Goal: Task Accomplishment & Management: Use online tool/utility

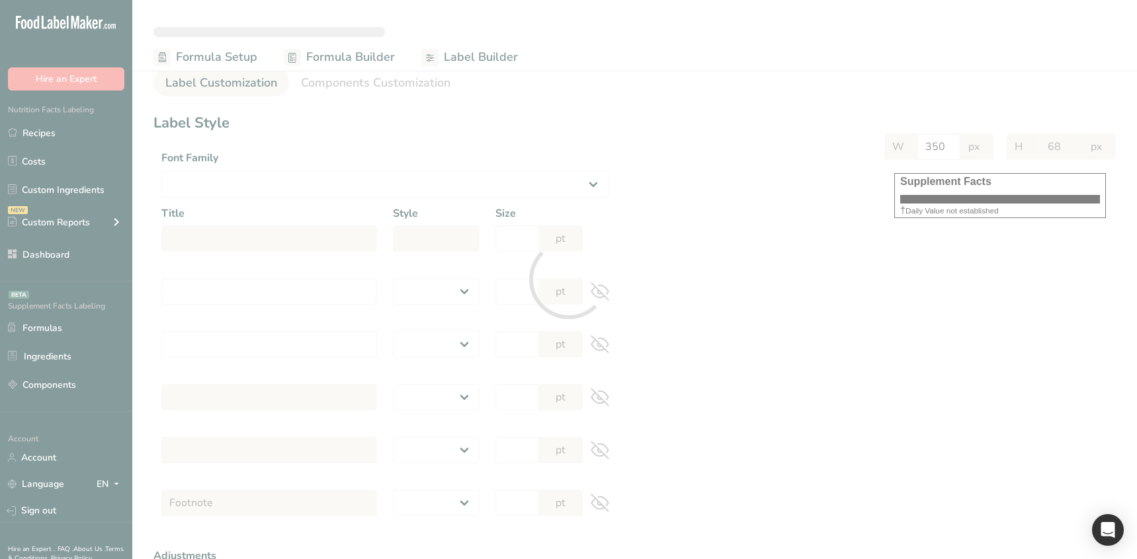
select select
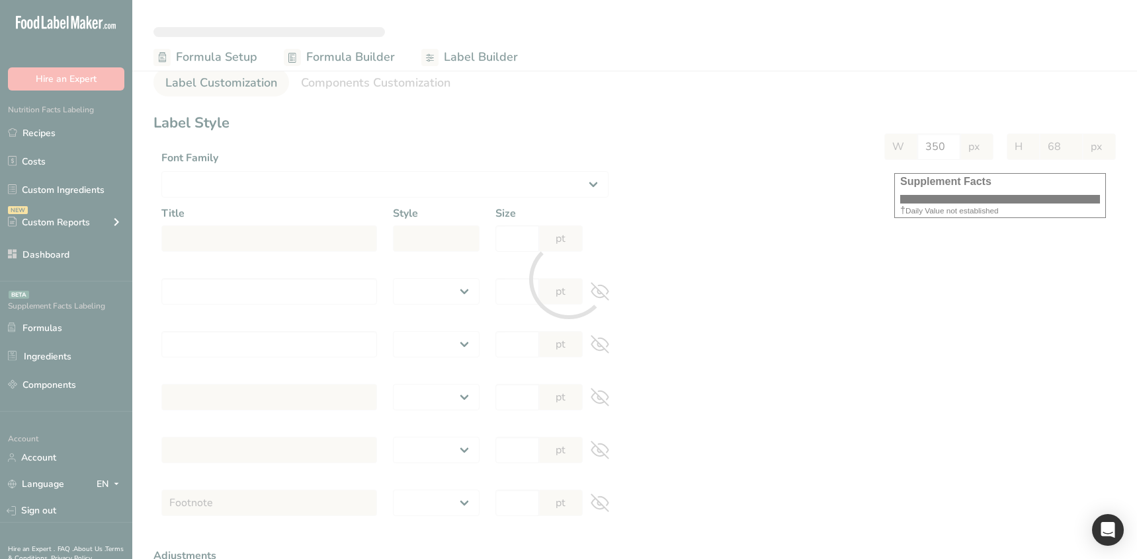
select select
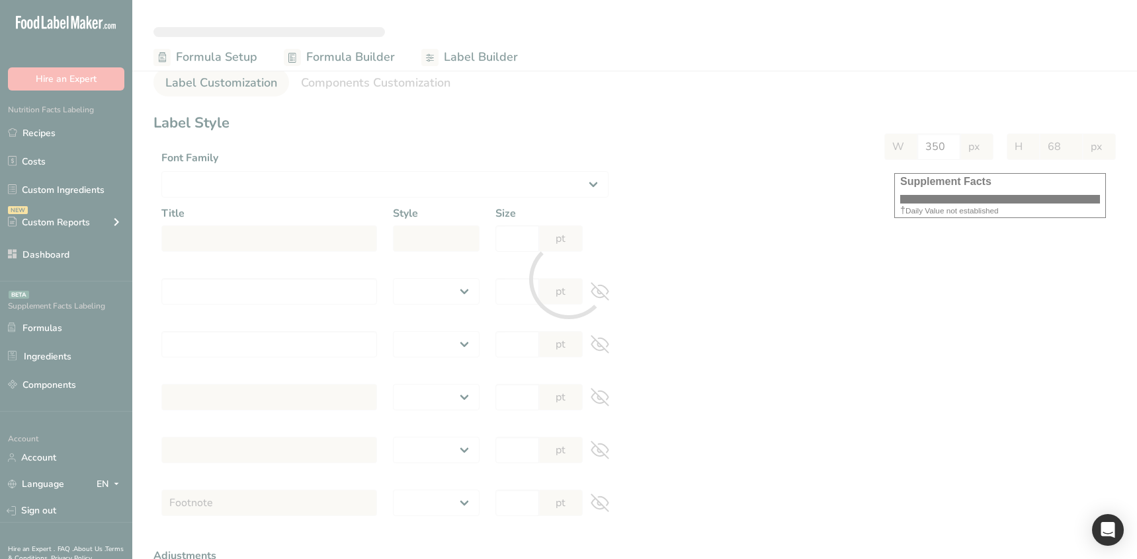
select select "Roboto"
type input "Supplement Facts"
select select "bold"
type input "30"
type input "Serving Size 100 g"
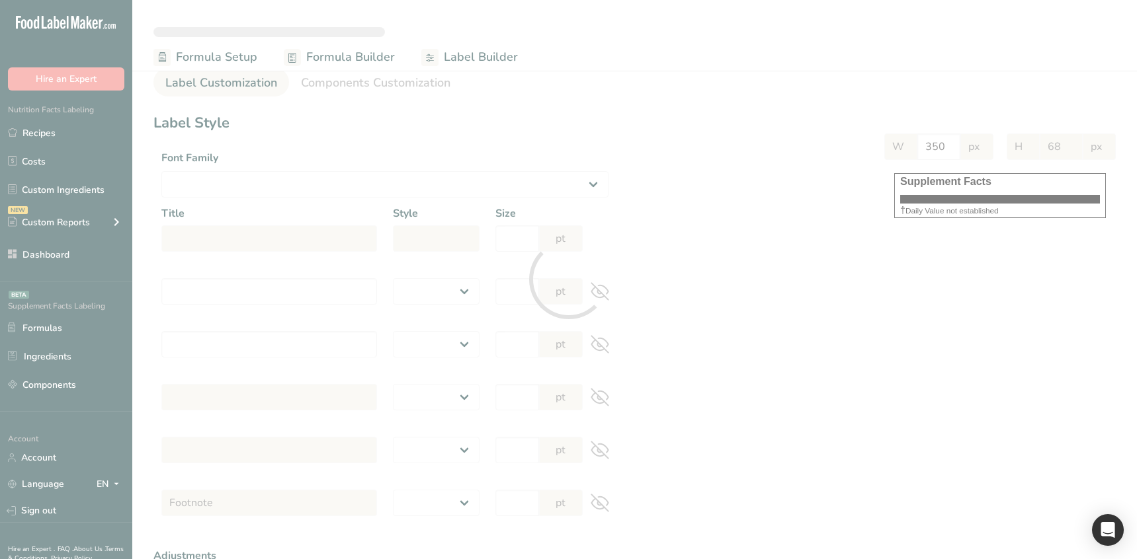
select select "regular"
type input "12"
type input "Serving Per Container 10"
select select "regular"
type input "12"
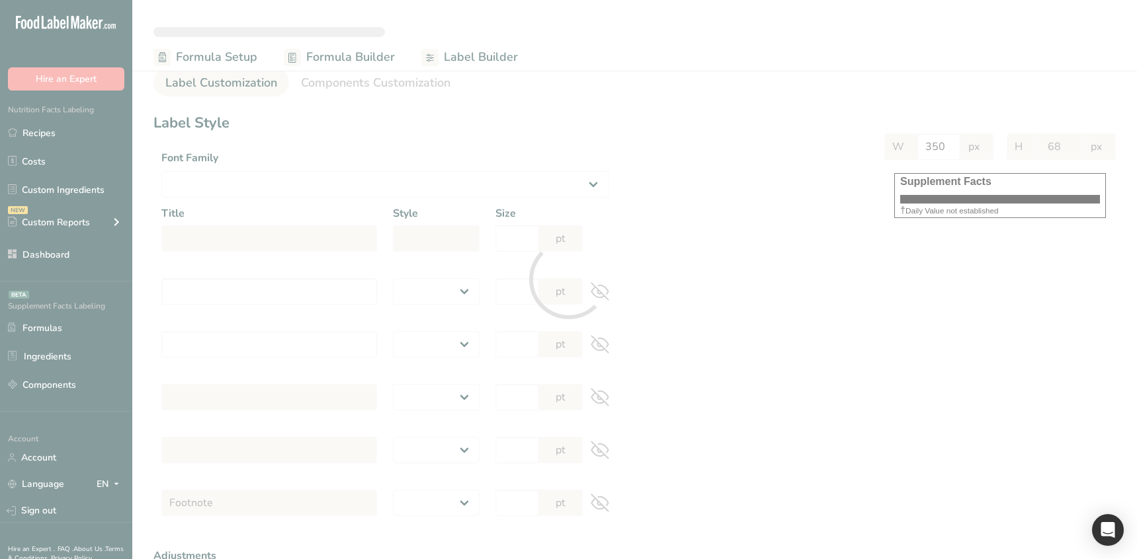
type input "Amount per serving"
select select "bold"
type input "10"
type input "% Daily Value"
select select "bold"
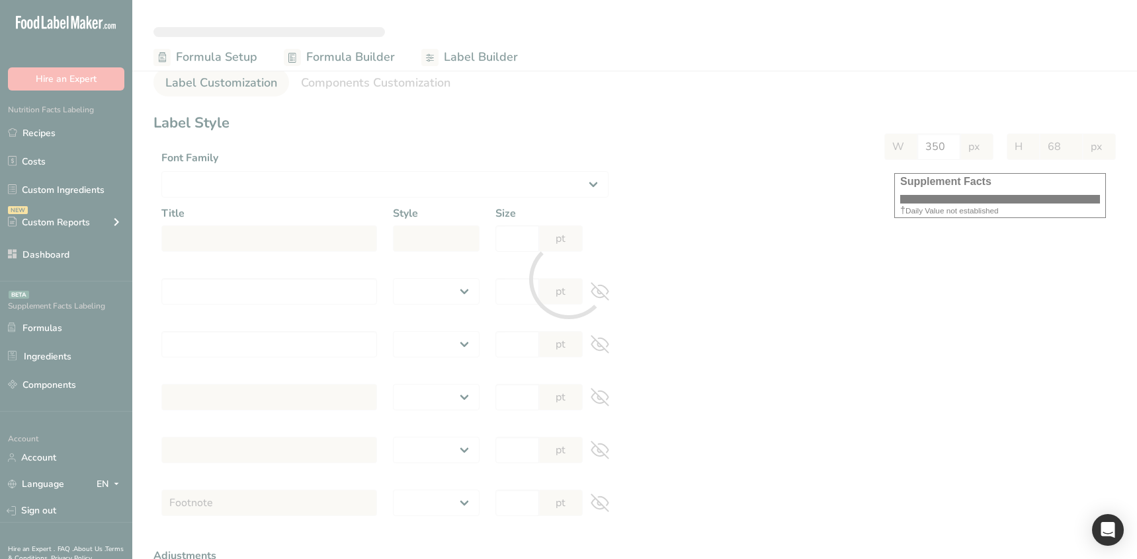
type input "10"
select select "regular"
type input "10"
select select "left"
type input "% Daily Value Column Justification"
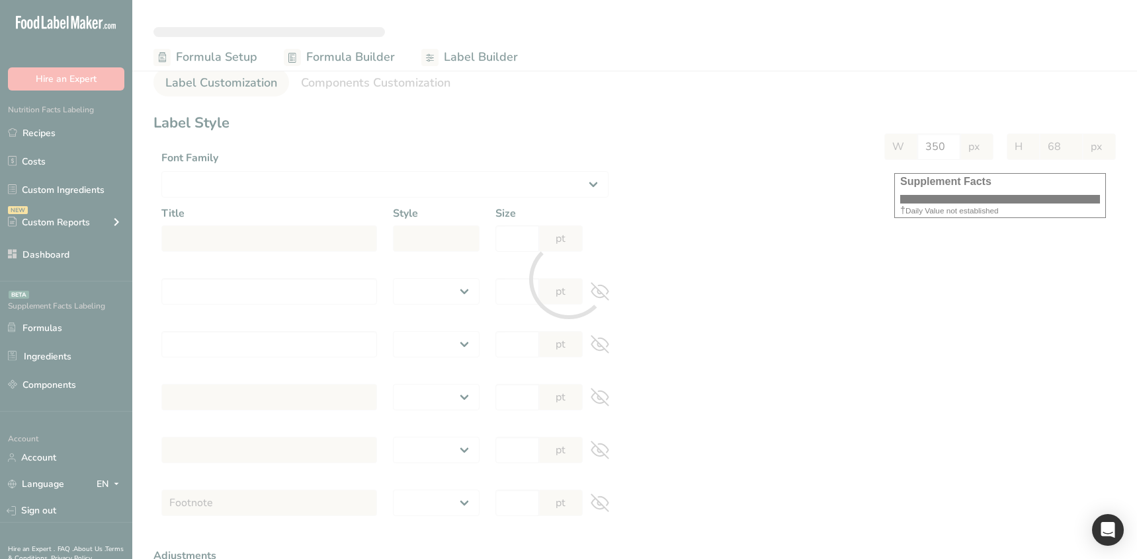
select select "center"
type input "40"
type input "30"
select select "% Daily Value"
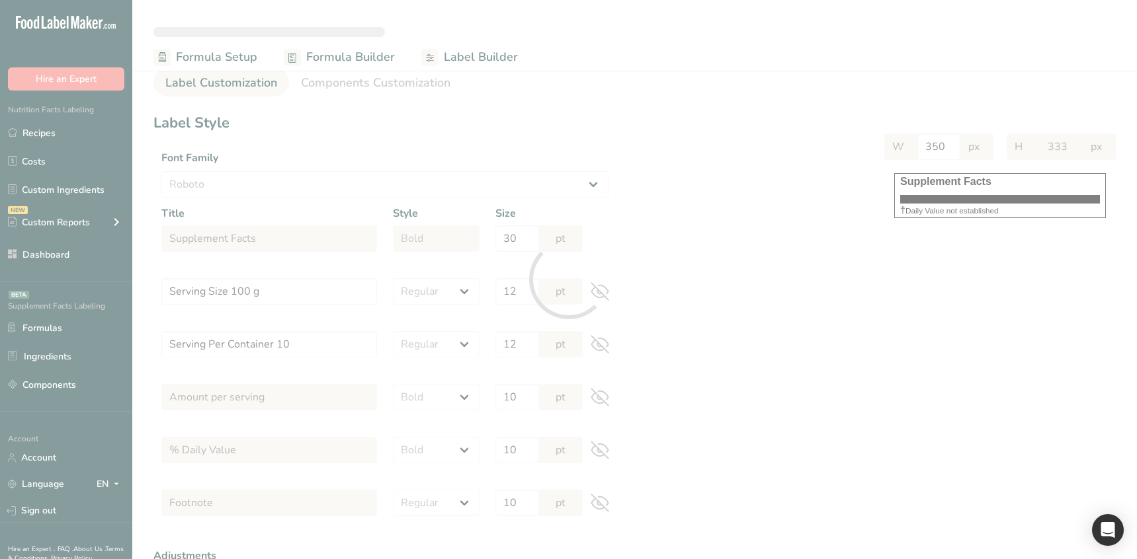
type input "285"
